Goal: Transaction & Acquisition: Purchase product/service

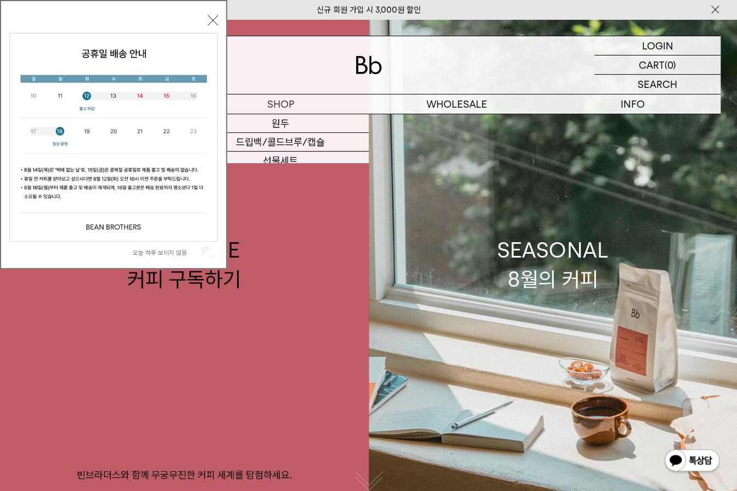
click at [210, 21] on button "닫기" at bounding box center [213, 20] width 10 height 10
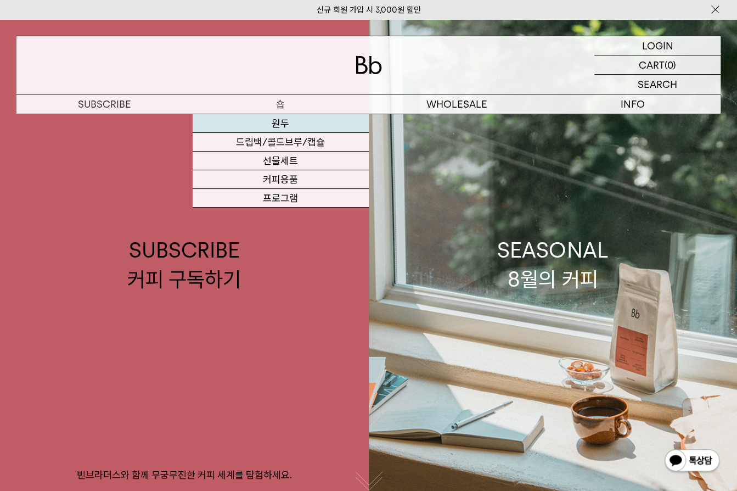
click at [273, 119] on link "원두" at bounding box center [281, 123] width 176 height 19
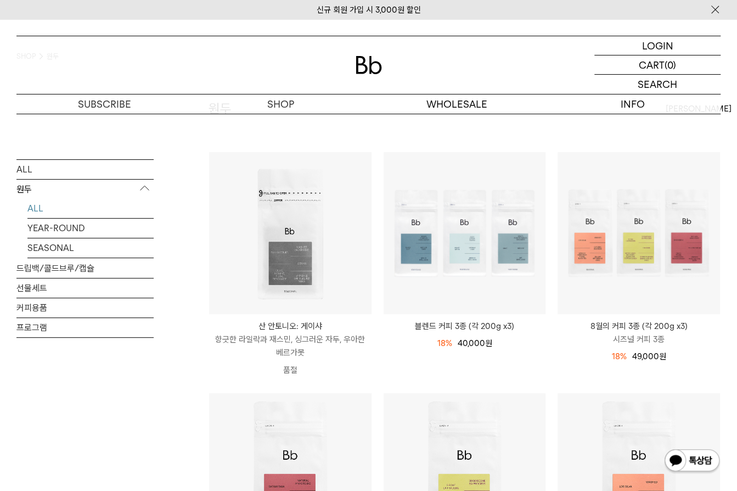
scroll to position [55, 0]
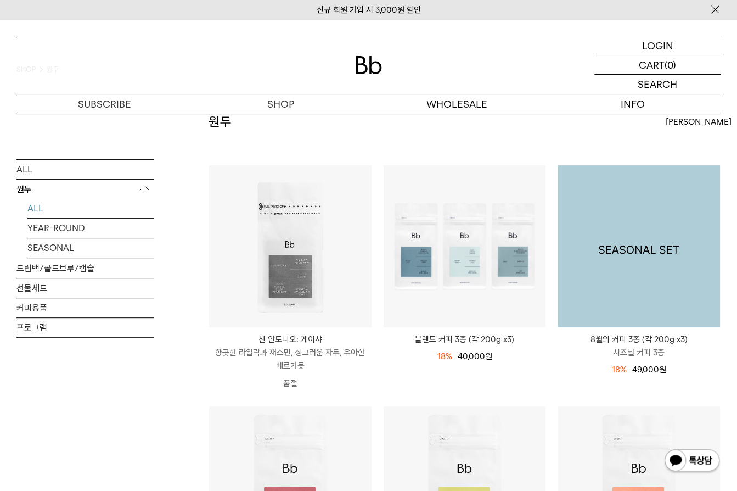
click at [648, 195] on img at bounding box center [639, 246] width 162 height 162
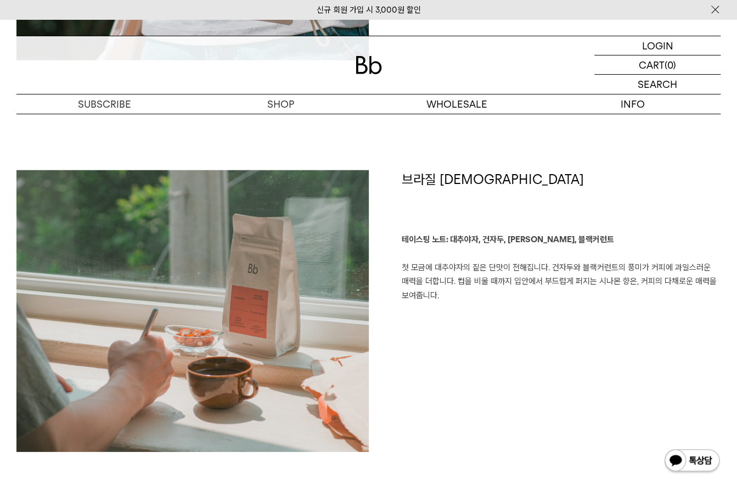
scroll to position [1482, 0]
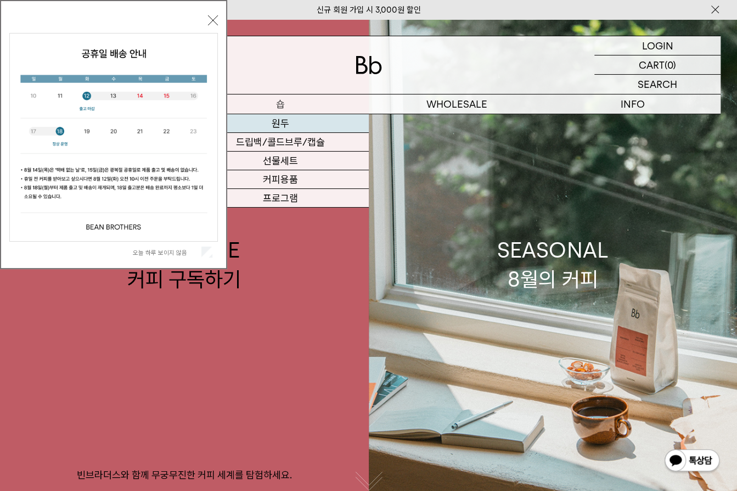
click at [275, 123] on link "원두" at bounding box center [281, 123] width 176 height 19
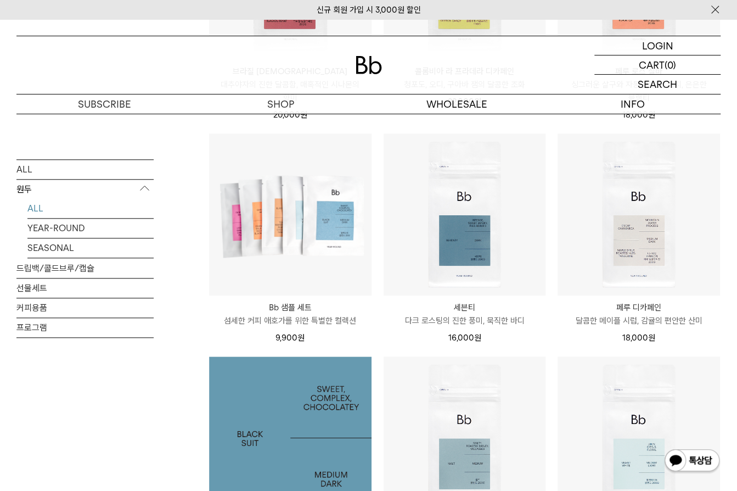
scroll to position [549, 0]
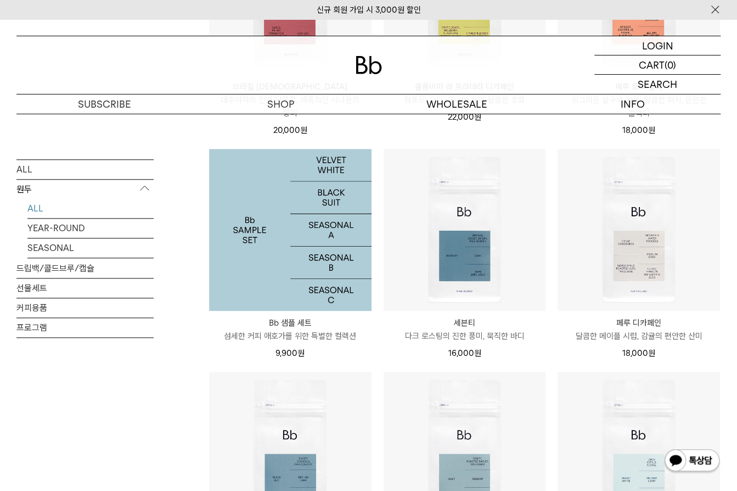
click at [341, 266] on img at bounding box center [290, 230] width 162 height 162
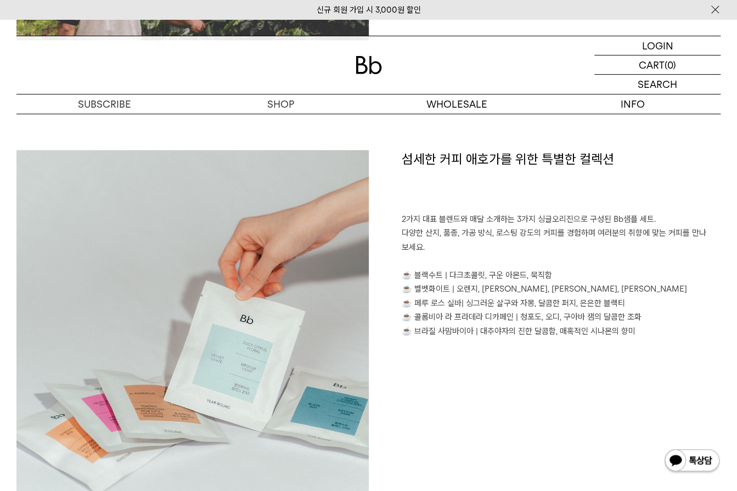
scroll to position [714, 0]
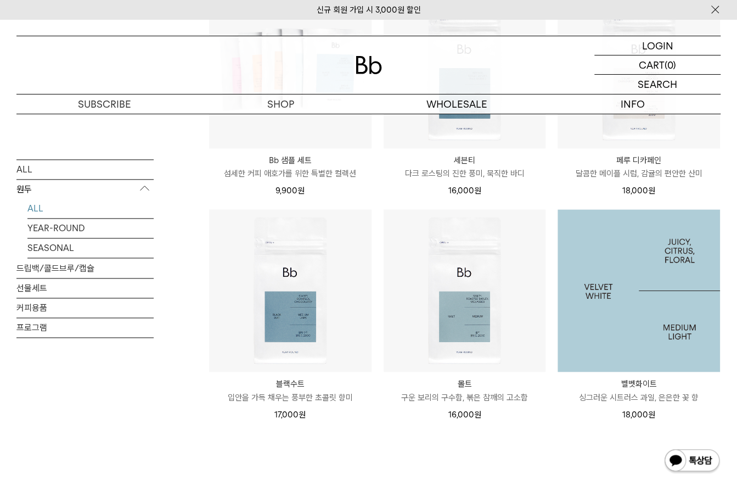
scroll to position [714, 0]
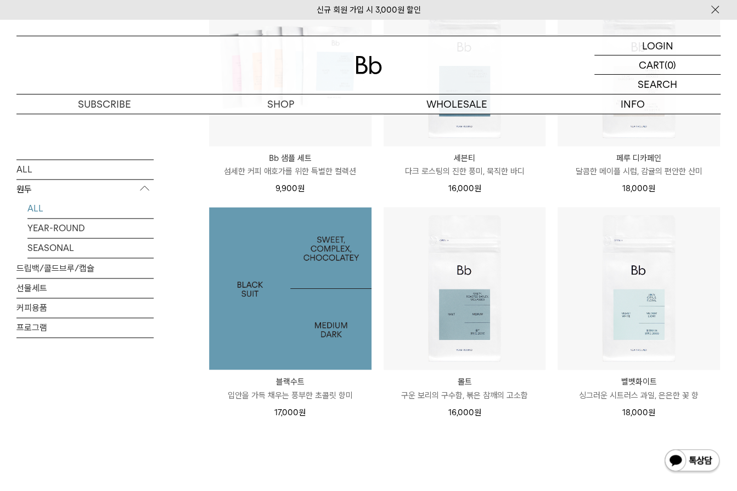
click at [342, 308] on img at bounding box center [290, 288] width 162 height 162
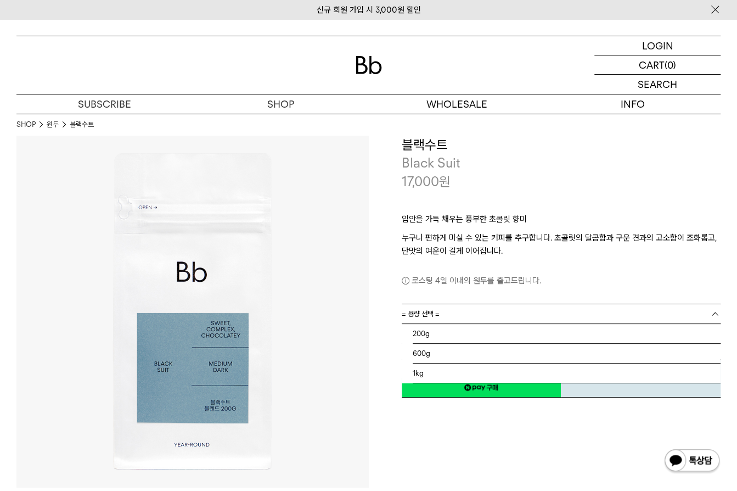
click at [538, 309] on link "= 용량 선택 =" at bounding box center [561, 313] width 319 height 19
click at [504, 329] on li "200g" at bounding box center [567, 334] width 308 height 20
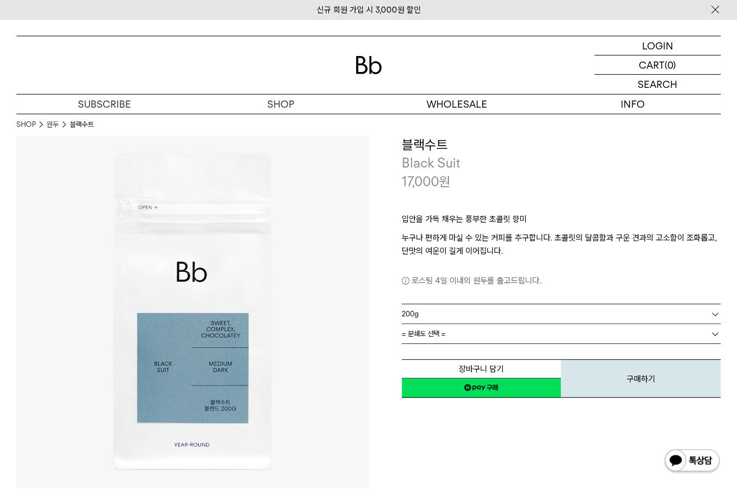
click at [504, 329] on link "= 분쇄도 선택 =" at bounding box center [561, 333] width 319 height 19
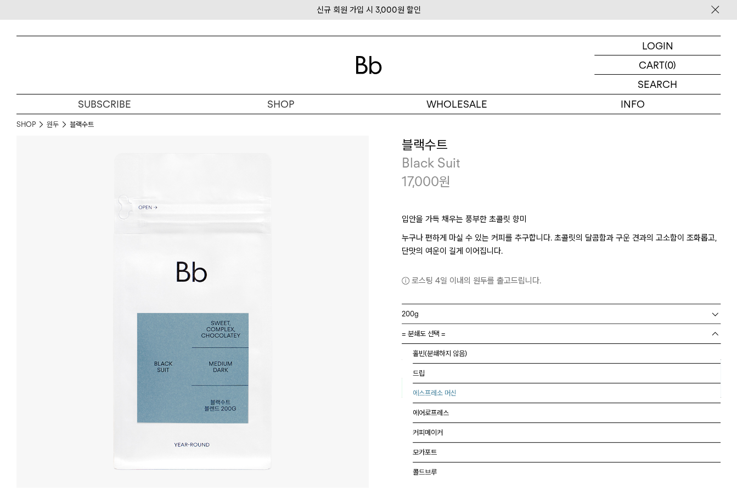
click at [454, 389] on li "에스프레소 머신" at bounding box center [567, 393] width 308 height 20
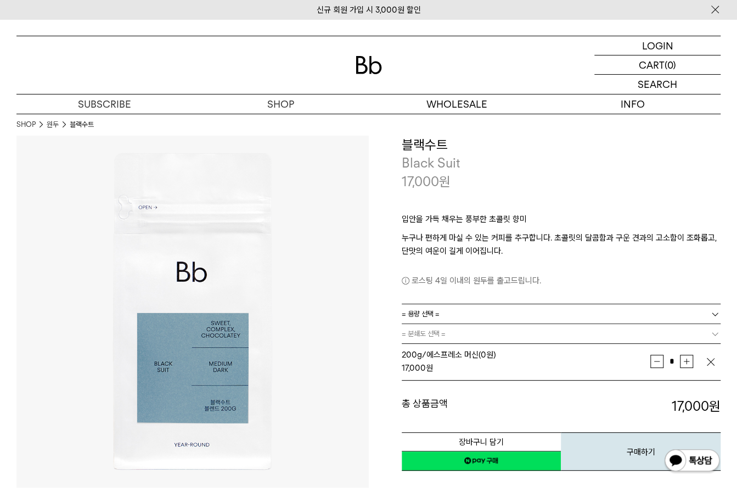
click at [544, 333] on link "= 분쇄도 선택 =" at bounding box center [561, 333] width 319 height 19
click at [715, 362] on img "button" at bounding box center [710, 361] width 11 height 11
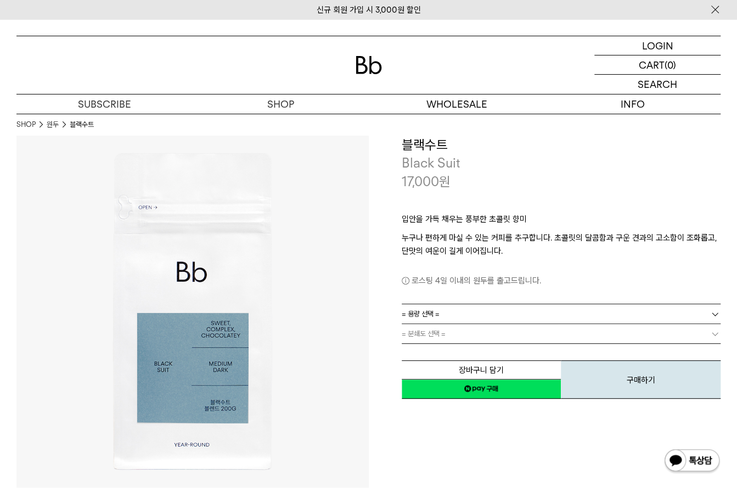
click at [673, 313] on link "= 용량 선택 =" at bounding box center [561, 313] width 319 height 19
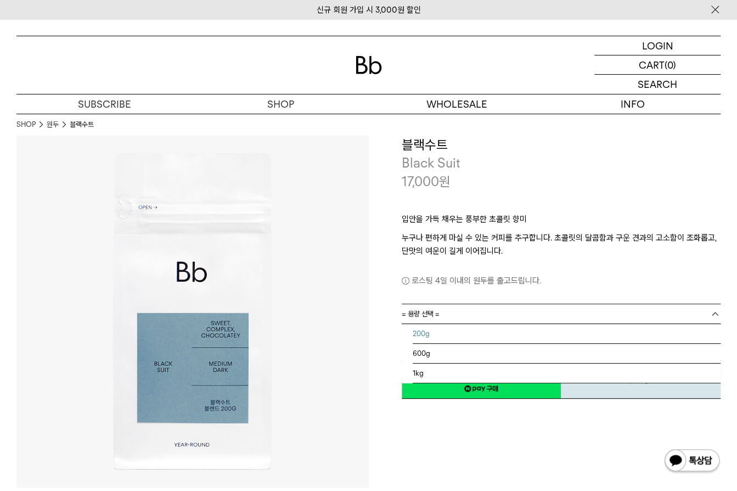
click at [613, 333] on li "200g" at bounding box center [567, 334] width 308 height 20
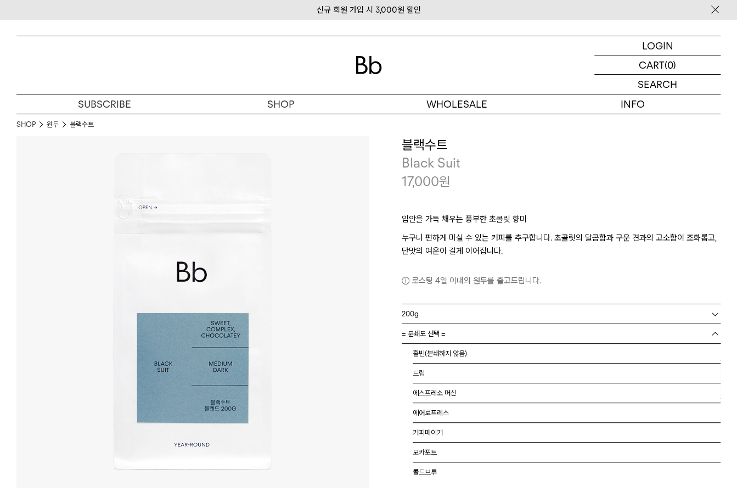
click at [604, 338] on link "= 분쇄도 선택 =" at bounding box center [561, 333] width 319 height 19
click at [663, 190] on div "17,000 원" at bounding box center [561, 181] width 319 height 19
